Goal: Transaction & Acquisition: Purchase product/service

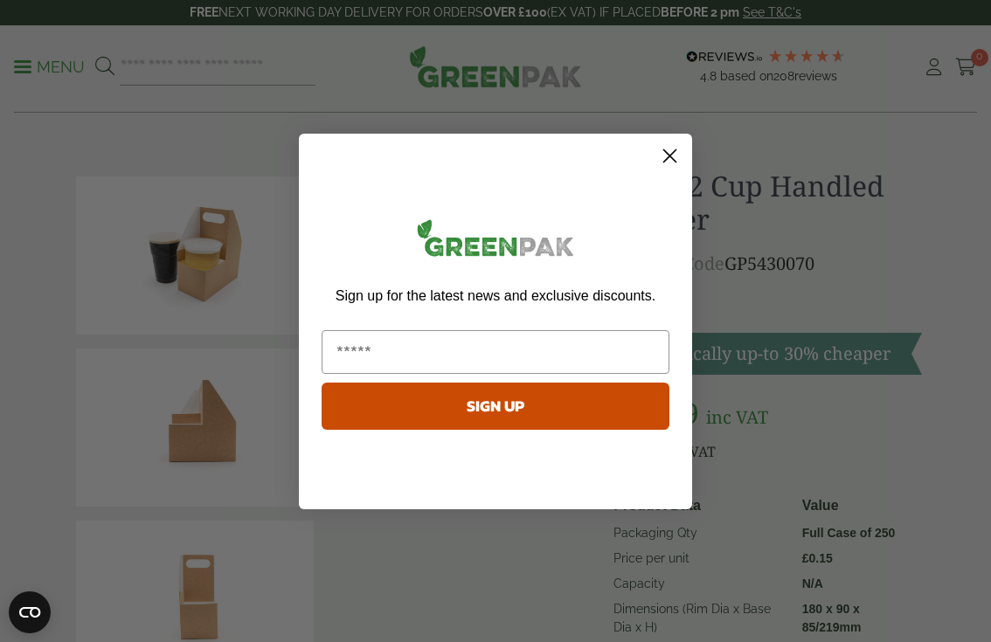
click at [665, 162] on circle "Close dialog" at bounding box center [669, 155] width 29 height 29
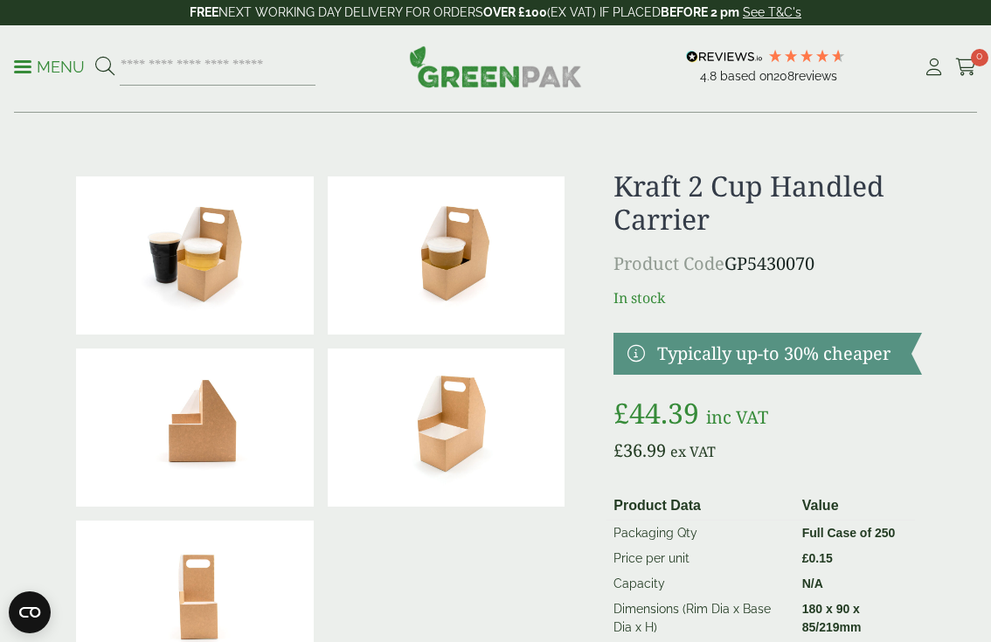
click at [46, 63] on p "Menu" at bounding box center [49, 67] width 71 height 21
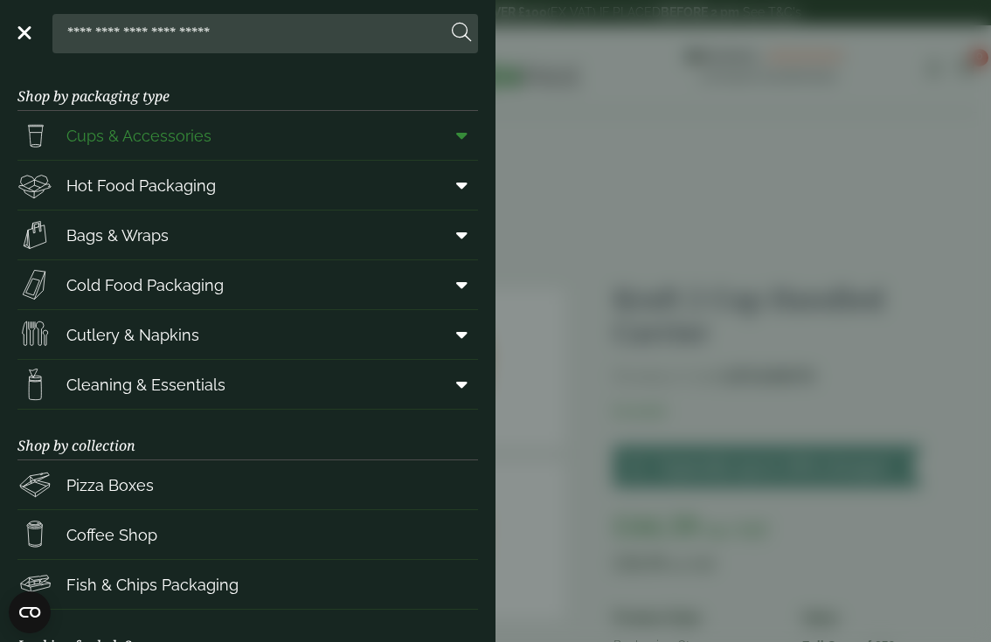
click at [460, 134] on icon at bounding box center [461, 135] width 11 height 17
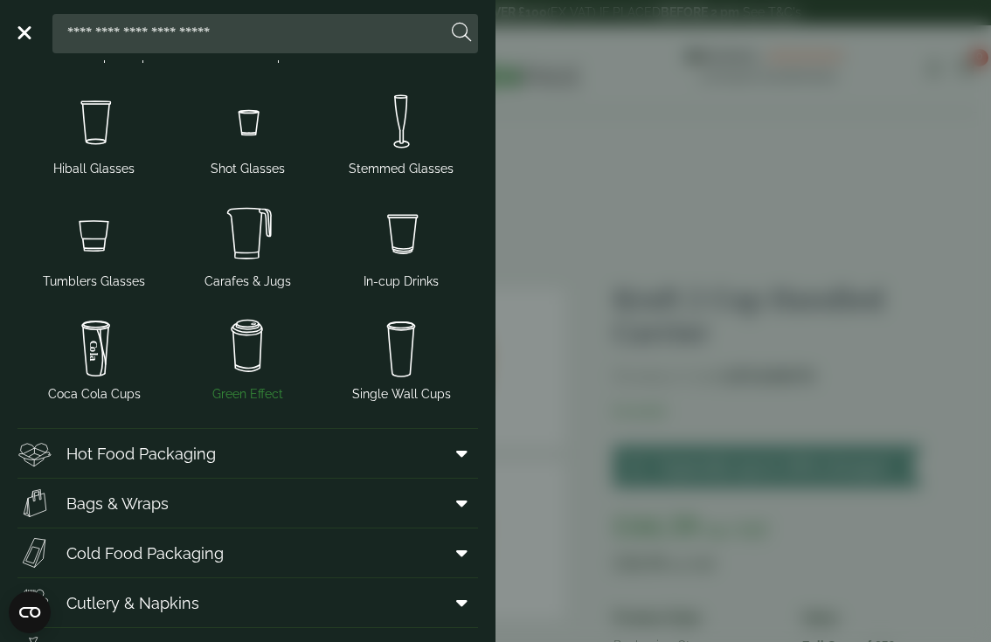
scroll to position [379, 0]
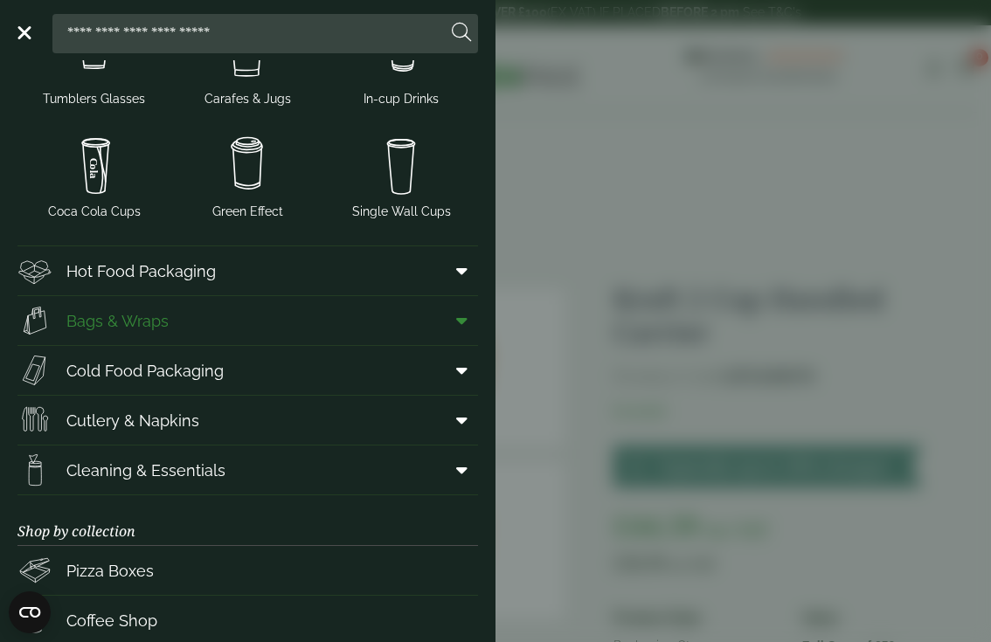
click at [304, 329] on link "Bags & Wraps" at bounding box center [247, 320] width 461 height 49
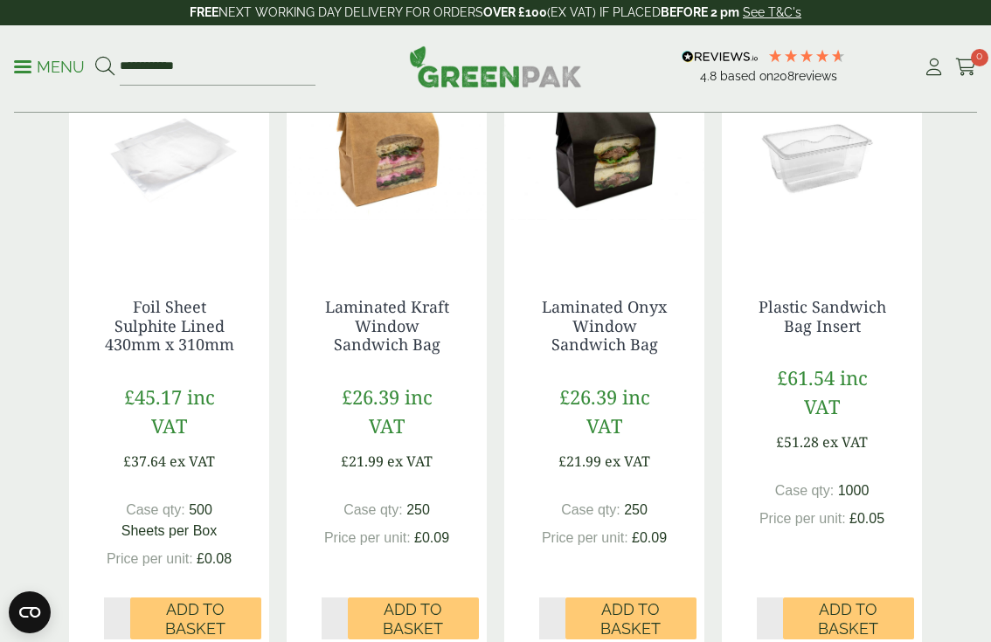
scroll to position [31, 0]
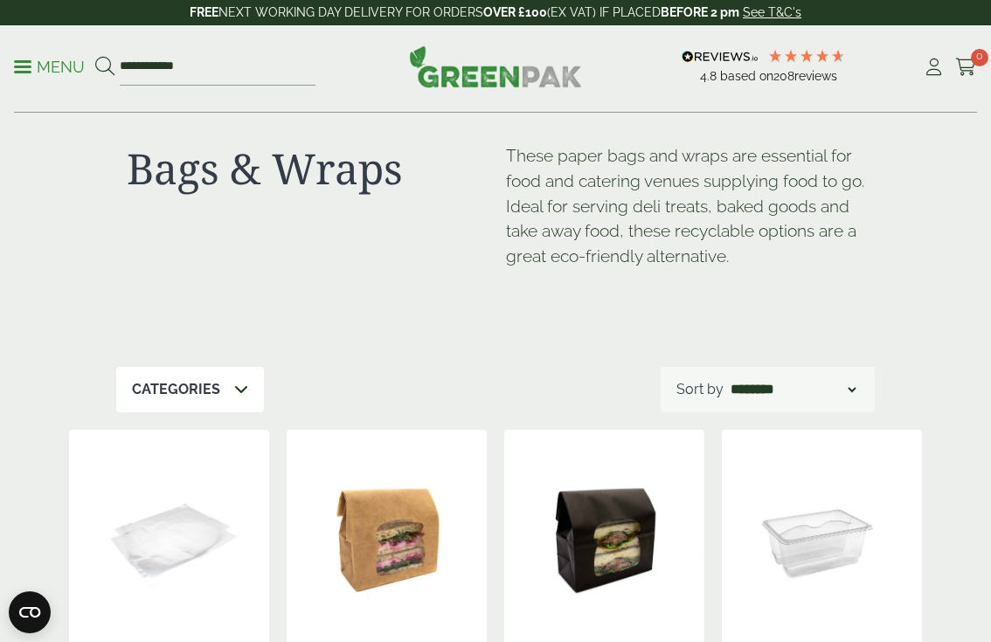
click at [24, 62] on link "Menu" at bounding box center [49, 65] width 71 height 17
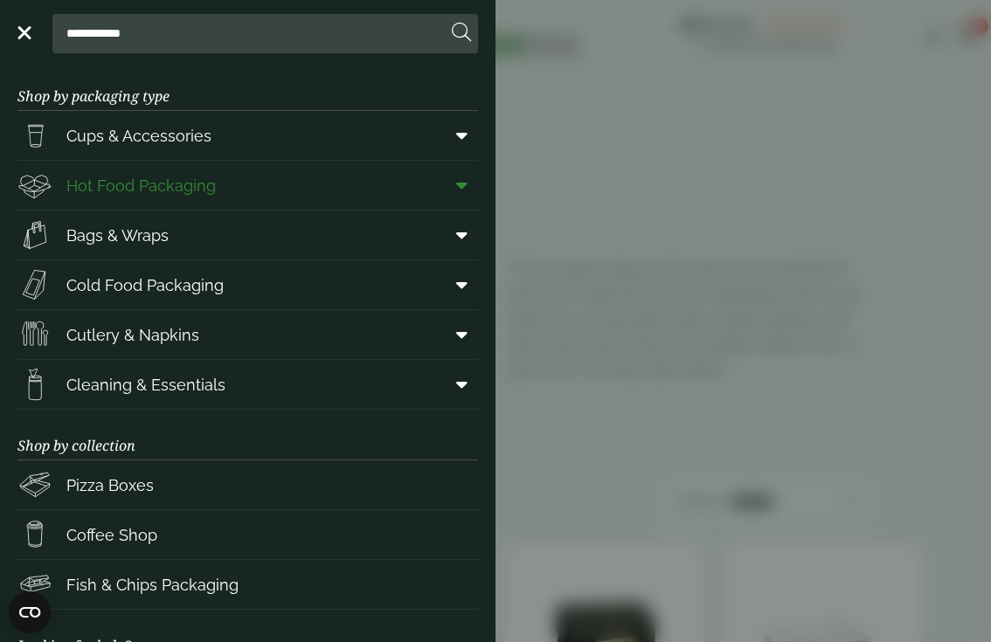
click at [466, 184] on icon at bounding box center [461, 185] width 11 height 17
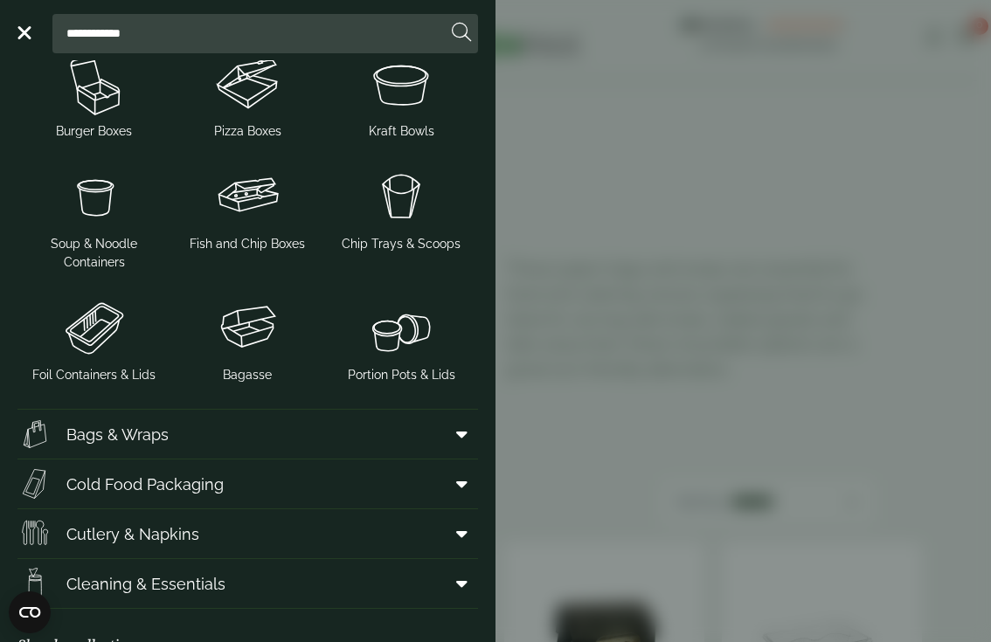
scroll to position [398, 0]
click at [459, 432] on icon at bounding box center [461, 433] width 11 height 17
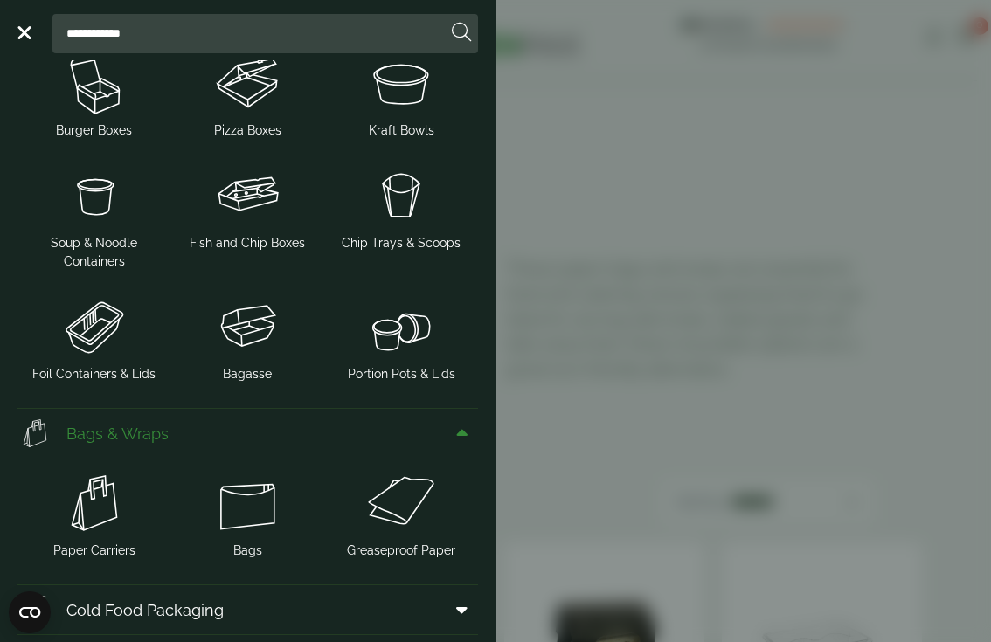
scroll to position [775, 0]
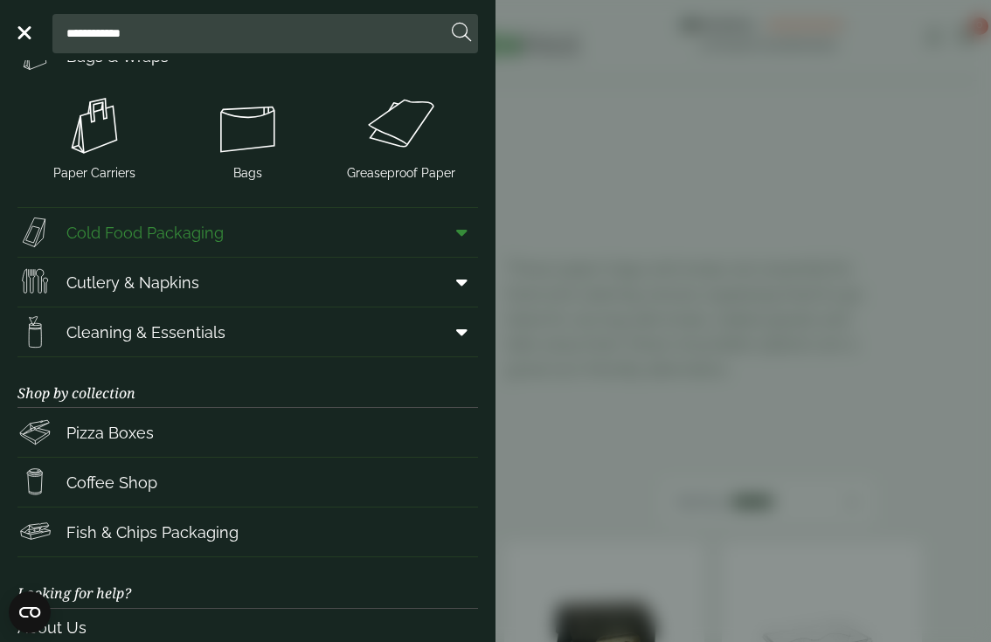
click at [467, 240] on icon at bounding box center [461, 232] width 11 height 17
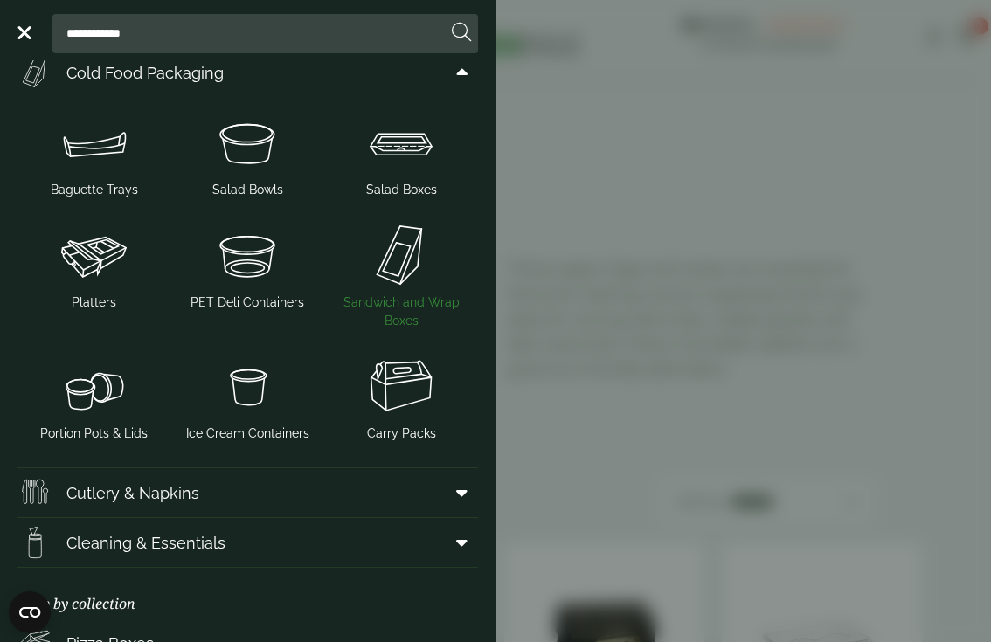
scroll to position [934, 0]
click at [384, 374] on img at bounding box center [401, 387] width 140 height 70
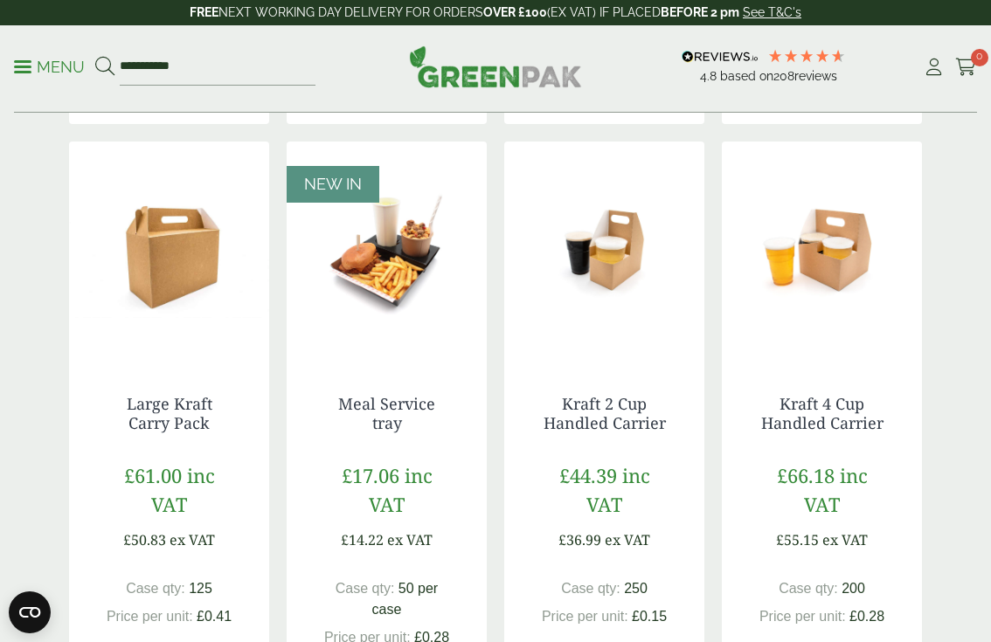
scroll to position [866, 0]
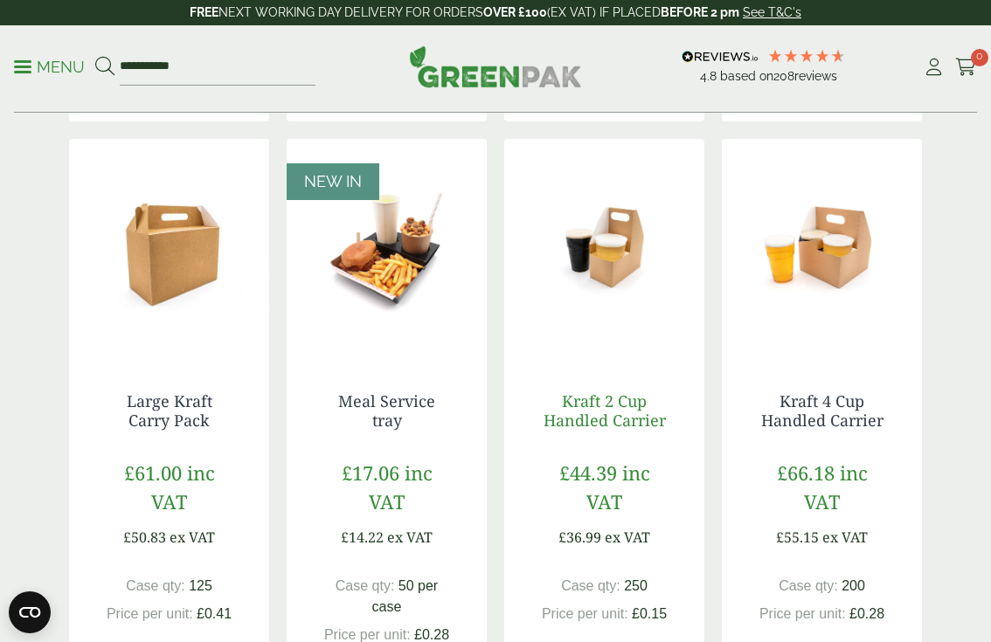
click at [620, 391] on link "Kraft 2 Cup Handled Carrier" at bounding box center [605, 411] width 122 height 40
click at [616, 243] on img at bounding box center [604, 248] width 200 height 218
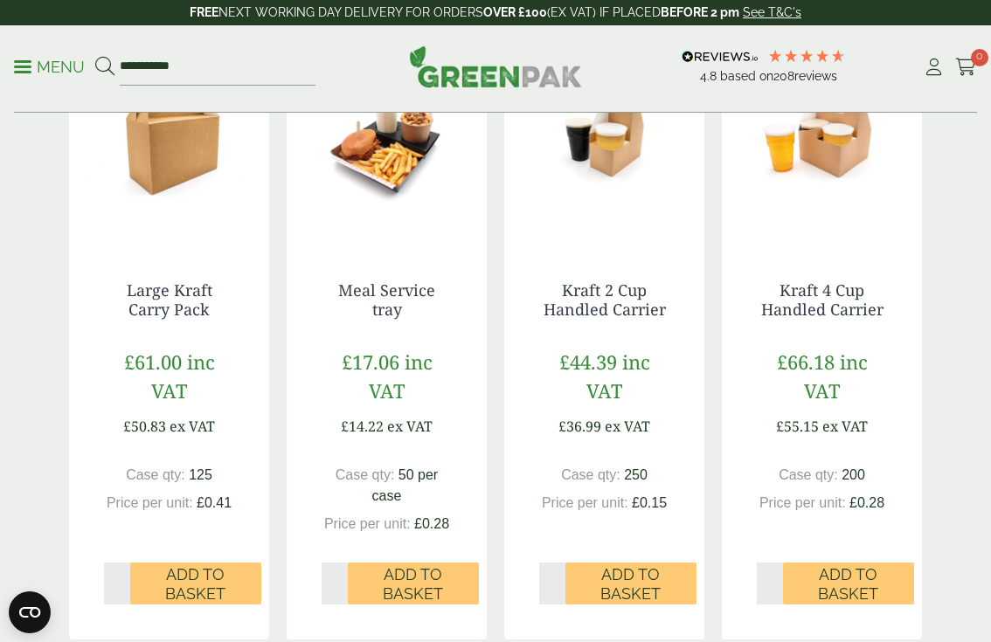
scroll to position [1460, 0]
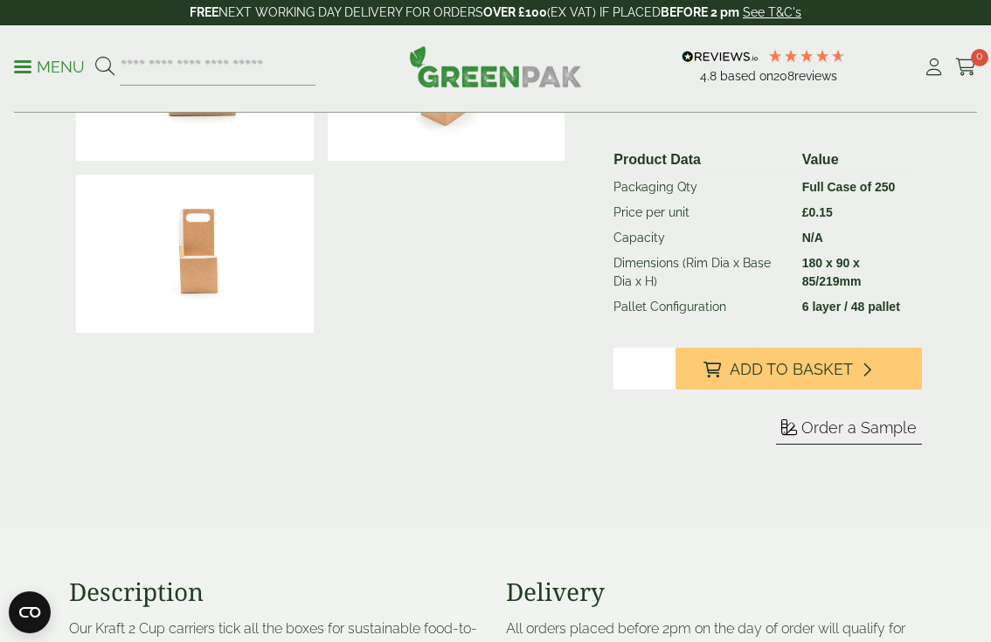
scroll to position [468, 0]
